Goal: Task Accomplishment & Management: Manage account settings

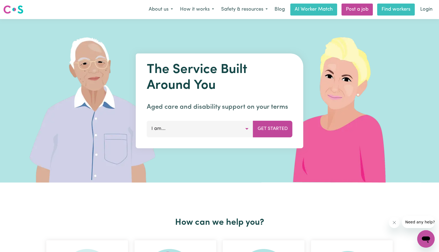
click at [388, 9] on link "Find workers" at bounding box center [396, 10] width 38 height 12
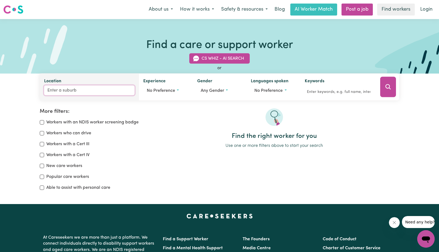
click at [64, 93] on input "Location" at bounding box center [89, 91] width 90 height 10
type input "3020"
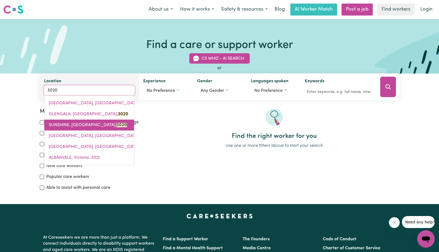
click at [66, 124] on span "SUNSHINE, [GEOGRAPHIC_DATA], 3020" at bounding box center [88, 125] width 78 height 4
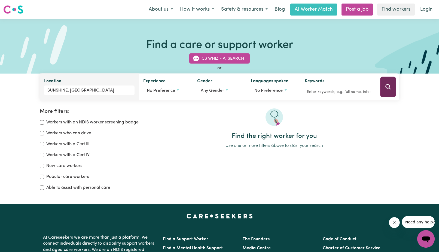
click at [385, 87] on button "Search" at bounding box center [388, 87] width 16 height 20
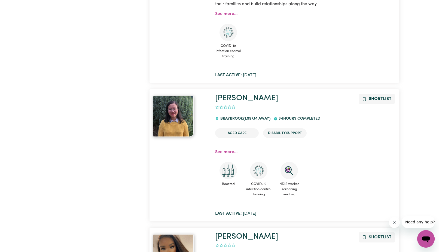
scroll to position [1918, 0]
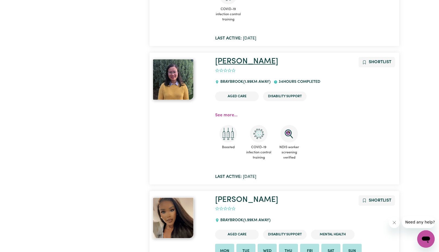
click at [224, 58] on link "[PERSON_NAME]" at bounding box center [246, 62] width 63 height 8
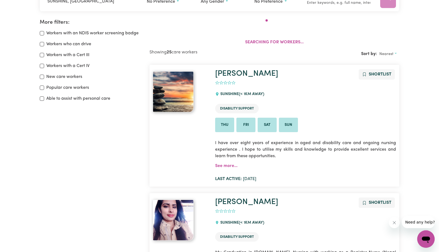
scroll to position [91, 0]
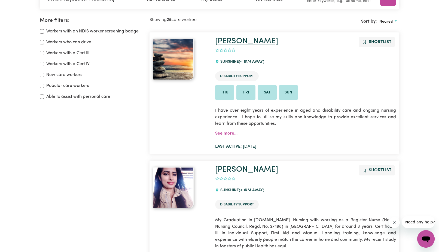
click at [227, 42] on link "[PERSON_NAME]" at bounding box center [246, 41] width 63 height 8
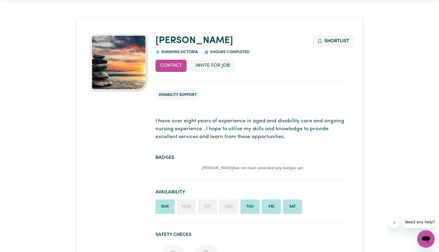
scroll to position [17, 0]
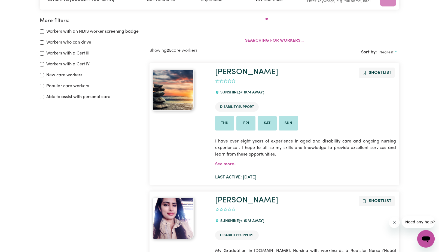
scroll to position [91, 0]
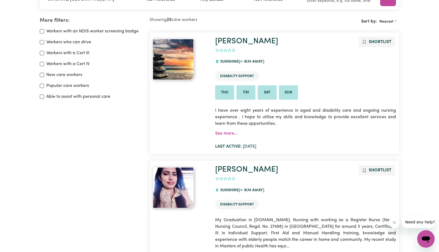
click at [225, 199] on ul "Disability Support" at bounding box center [305, 205] width 181 height 14
click at [227, 168] on link "[PERSON_NAME]" at bounding box center [246, 170] width 63 height 8
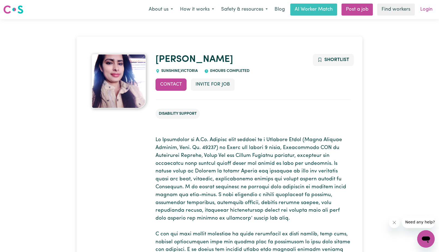
click at [427, 11] on link "Login" at bounding box center [426, 10] width 19 height 12
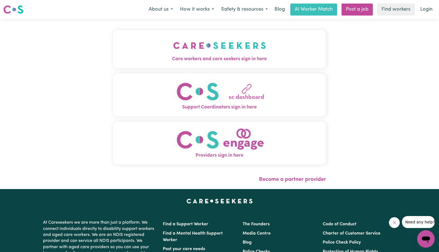
click at [233, 56] on span "Care workers and care seekers sign in here" at bounding box center [219, 59] width 213 height 7
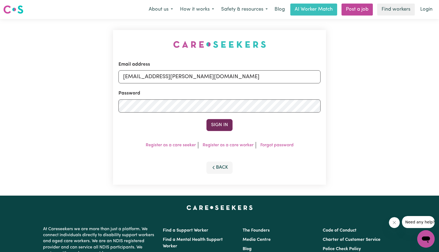
click at [222, 127] on button "Sign In" at bounding box center [220, 125] width 26 height 12
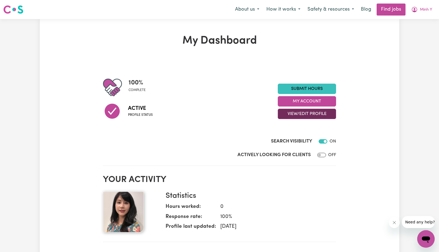
click at [295, 115] on button "View/Edit Profile" at bounding box center [307, 114] width 58 height 10
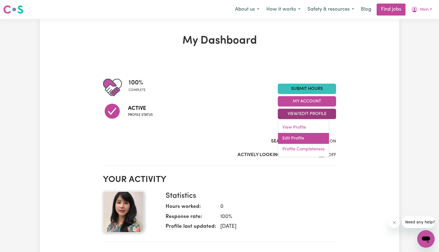
click at [293, 138] on link "Edit Profile" at bounding box center [303, 138] width 51 height 11
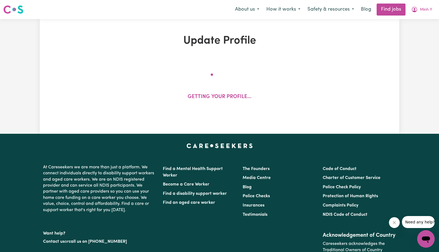
select select "[DEMOGRAPHIC_DATA]"
select select "[DEMOGRAPHIC_DATA] Citizen"
select select "Studying a healthcare related degree or qualification"
select select "38"
select select "57"
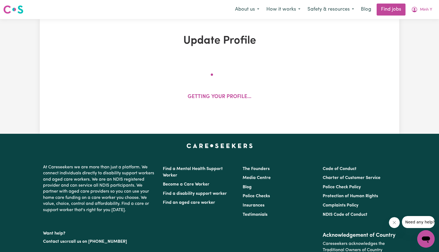
select select "76"
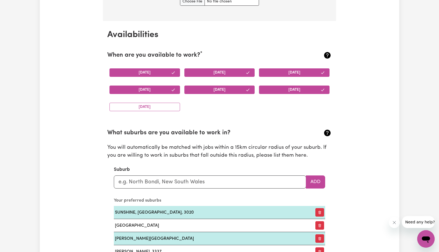
scroll to position [507, 0]
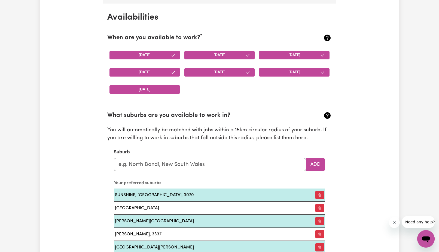
click at [158, 87] on button "[DATE]" at bounding box center [145, 89] width 71 height 8
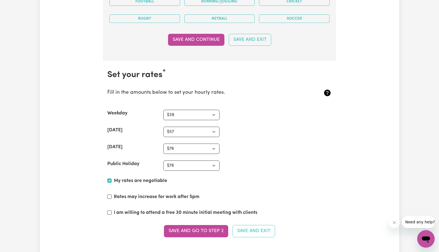
scroll to position [1316, 0]
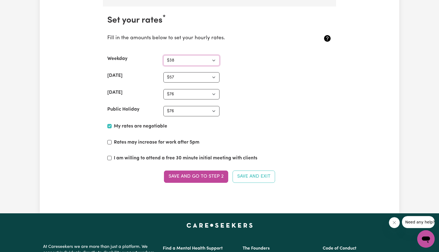
click at [164, 55] on select "N/A $37 $38 $39 $40 $41 $42 $43 $44 $45 $46 $47 $48 $49 $50 $51 $52 $53 $54 $55…" at bounding box center [192, 60] width 56 height 10
click option "$40" at bounding box center [0, 0] width 0 height 0
click at [164, 55] on select "N/A $37 $38 $39 $40 $41 $42 $43 $44 $45 $46 $47 $48 $49 $50 $51 $52 $53 $54 $55…" at bounding box center [192, 60] width 56 height 10
select select "N/A"
click option "N/A" at bounding box center [0, 0] width 0 height 0
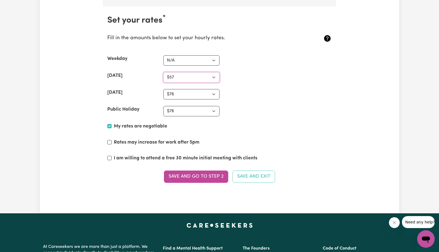
click at [164, 72] on select "N/A $37 $38 $39 $40 $41 $42 $43 $44 $45 $46 $47 $48 $49 $50 $51 $52 $53 $54 $55…" at bounding box center [192, 77] width 56 height 10
select select "N/A"
click option "N/A" at bounding box center [0, 0] width 0 height 0
click at [164, 89] on select "N/A $37 $38 $39 $40 $41 $42 $43 $44 $45 $46 $47 $48 $49 $50 $51 $52 $53 $54 $55…" at bounding box center [192, 94] width 56 height 10
select select "N/A"
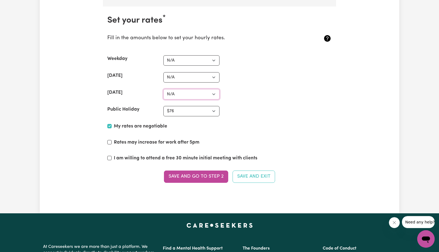
click option "N/A" at bounding box center [0, 0] width 0 height 0
click at [164, 106] on select "N/A $37 $38 $39 $40 $41 $42 $43 $44 $45 $46 $47 $48 $49 $50 $51 $52 $53 $54 $55…" at bounding box center [192, 111] width 56 height 10
select select "N/A"
click option "N/A" at bounding box center [0, 0] width 0 height 0
click at [248, 177] on button "Save and Exit" at bounding box center [254, 177] width 43 height 12
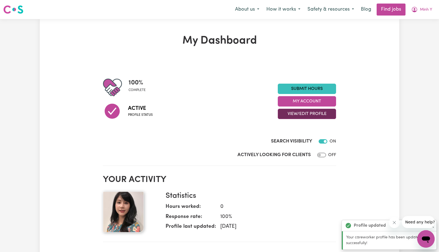
click at [307, 115] on button "View/Edit Profile" at bounding box center [307, 114] width 58 height 10
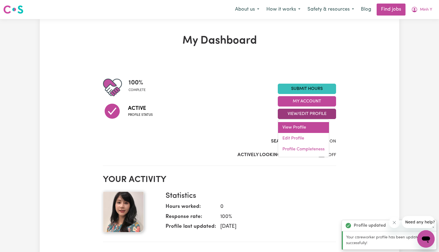
click at [301, 125] on link "View Profile" at bounding box center [303, 127] width 51 height 11
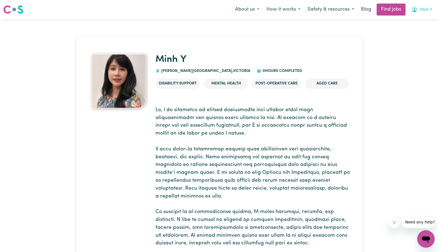
click at [417, 10] on icon "My Account" at bounding box center [415, 9] width 7 height 7
click at [412, 22] on link "My Account" at bounding box center [414, 21] width 43 height 10
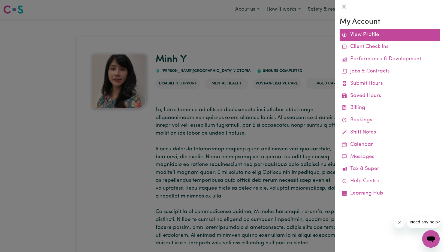
click at [359, 40] on link "View Profile" at bounding box center [390, 35] width 100 height 12
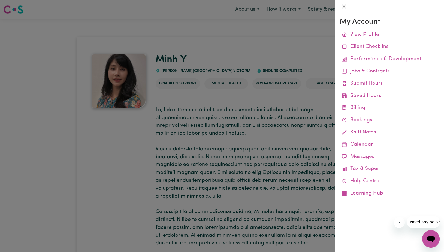
click at [259, 45] on div at bounding box center [222, 126] width 444 height 252
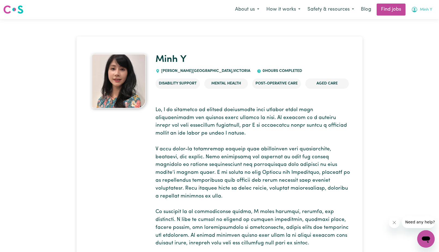
click at [421, 11] on span "Minh Y" at bounding box center [426, 10] width 12 height 6
click at [413, 34] on link "My Dashboard" at bounding box center [414, 31] width 43 height 10
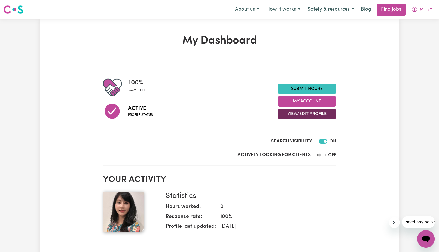
click at [299, 112] on button "View/Edit Profile" at bounding box center [307, 114] width 58 height 10
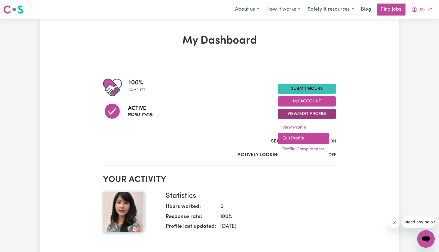
click at [292, 139] on link "Edit Profile" at bounding box center [303, 138] width 51 height 11
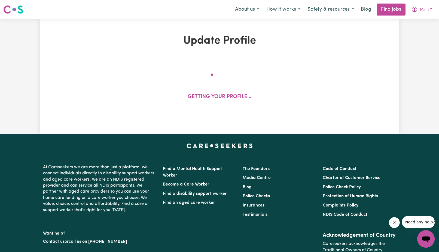
select select "[DEMOGRAPHIC_DATA]"
select select "[DEMOGRAPHIC_DATA] Citizen"
select select "Studying a healthcare related degree or qualification"
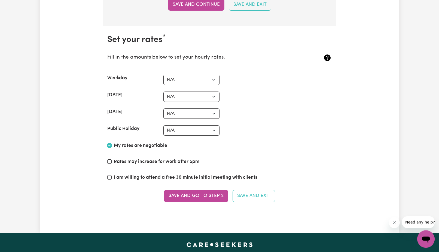
scroll to position [1273, 0]
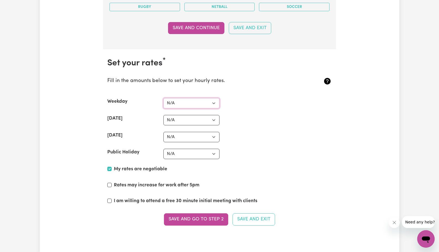
click at [164, 98] on select "N/A $37 $38 $39 $40 $41 $42 $43 $44 $45 $46 $47 $48 $49 $50 $51 $52 $53 $54 $55…" at bounding box center [192, 103] width 56 height 10
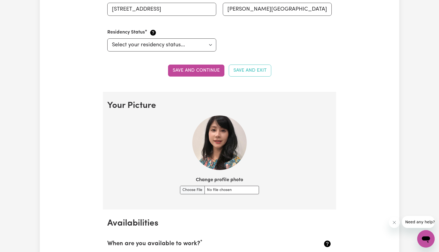
scroll to position [0, 0]
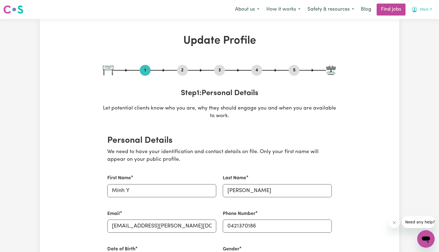
click at [428, 6] on button "Minh Y" at bounding box center [422, 9] width 28 height 11
click at [401, 43] on link "Logout" at bounding box center [414, 42] width 43 height 10
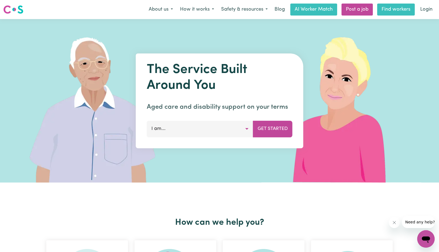
click at [398, 11] on link "Find workers" at bounding box center [396, 10] width 38 height 12
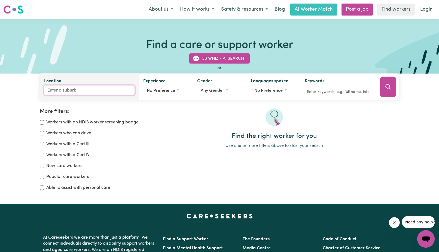
click at [64, 89] on input "Location" at bounding box center [89, 91] width 90 height 10
type input "3023"
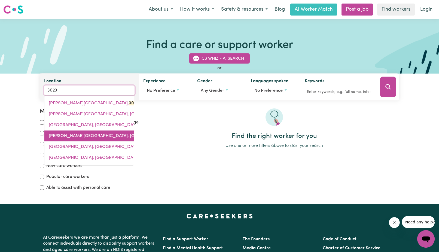
click at [66, 135] on span "[PERSON_NAME][GEOGRAPHIC_DATA]" at bounding box center [117, 136] width 137 height 4
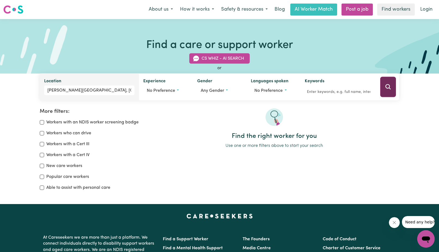
click at [389, 88] on icon "Search" at bounding box center [388, 87] width 7 height 7
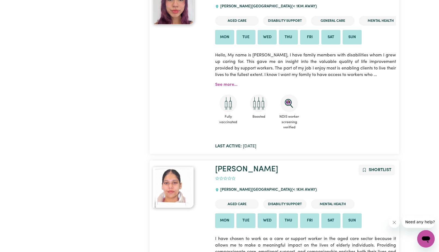
scroll to position [455, 0]
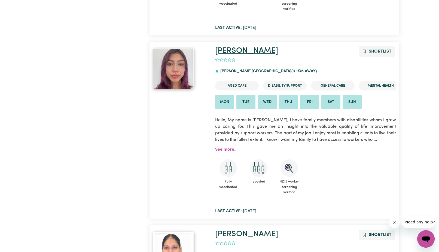
click at [228, 52] on link "[PERSON_NAME]" at bounding box center [246, 51] width 63 height 8
